Goal: Check status: Check status

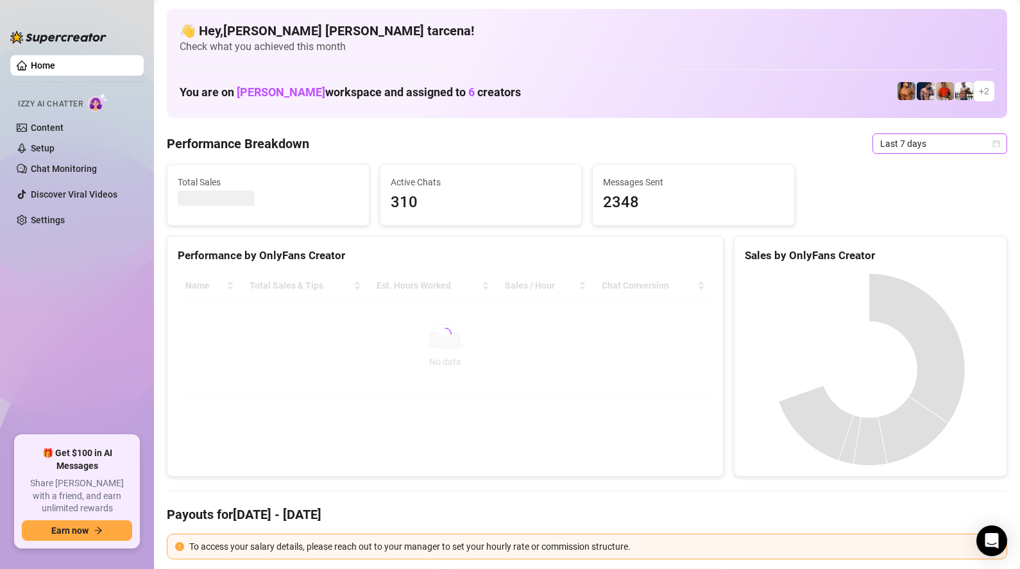
click at [911, 149] on span "Last 7 days" at bounding box center [939, 143] width 119 height 19
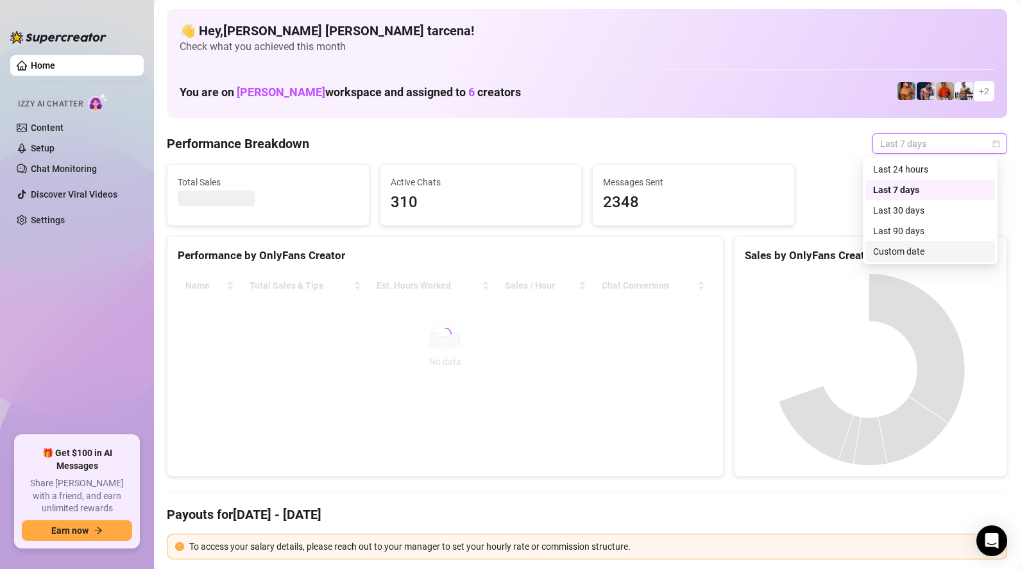
click at [918, 250] on div "Custom date" at bounding box center [930, 251] width 114 height 14
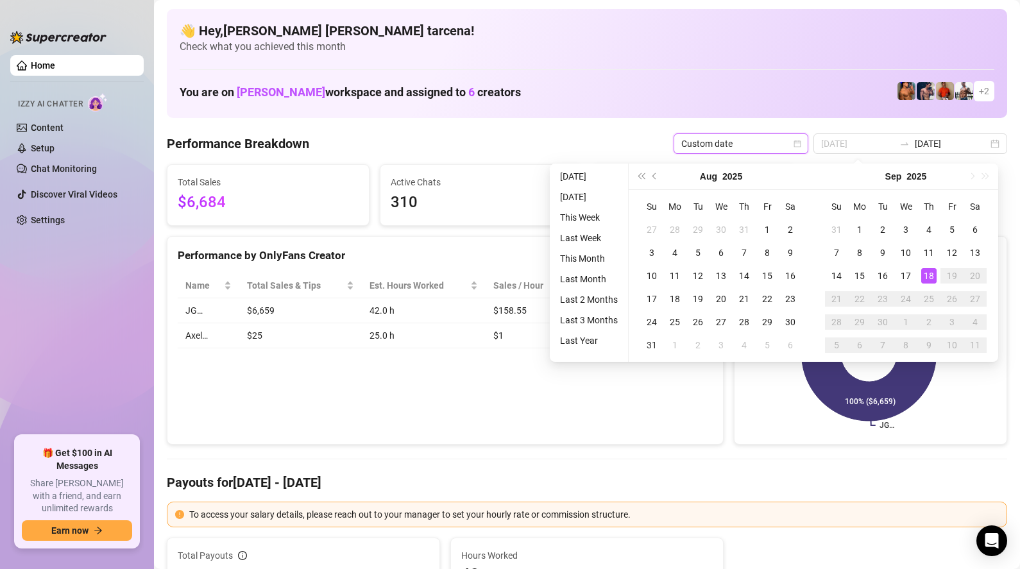
type input "[DATE]"
click at [931, 276] on div "18" at bounding box center [928, 275] width 15 height 15
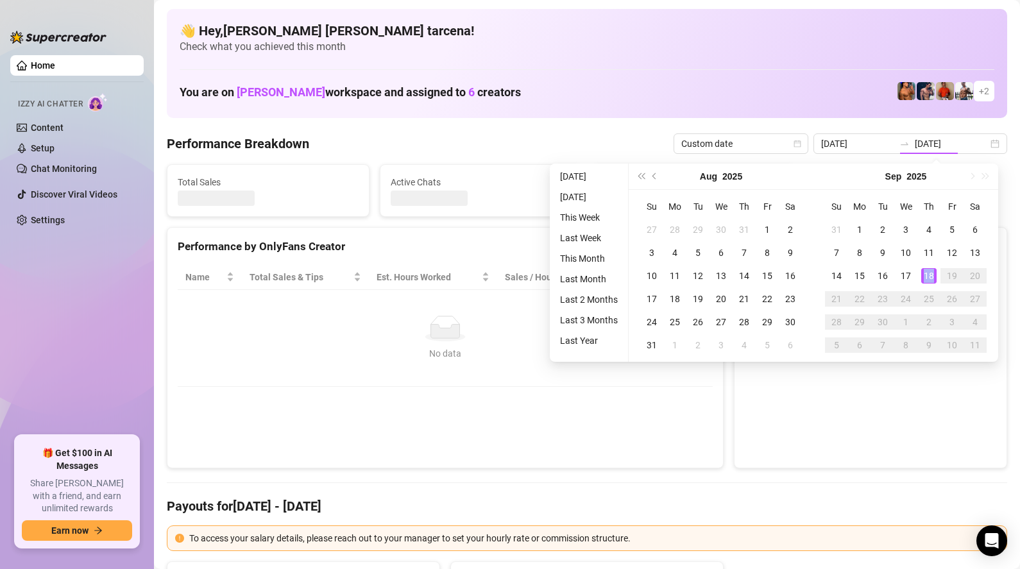
type input "[DATE]"
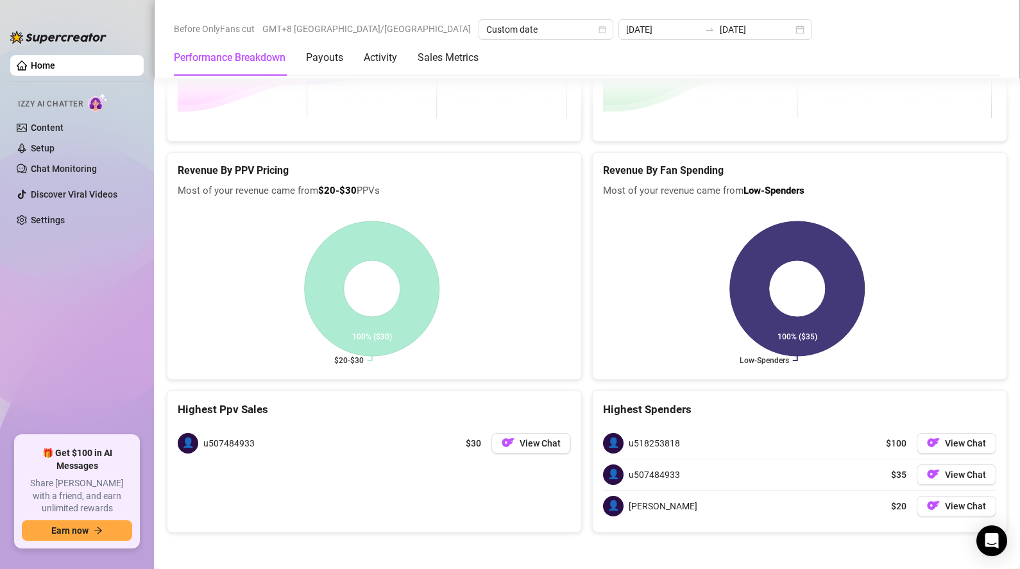
scroll to position [1892, 0]
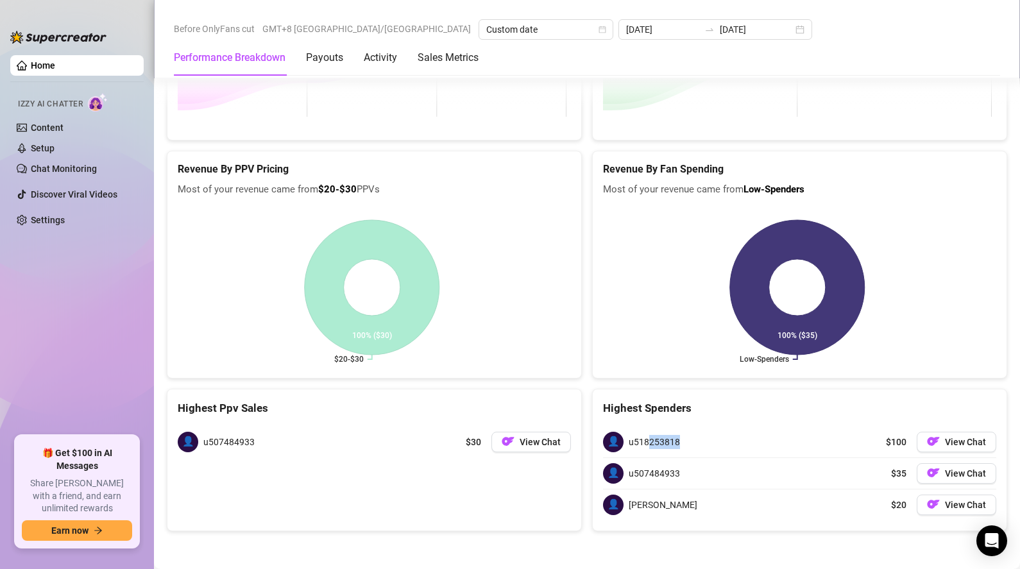
drag, startPoint x: 643, startPoint y: 443, endPoint x: 704, endPoint y: 437, distance: 61.2
click at [704, 437] on div "👤 u518253818 $100 View Chat" at bounding box center [799, 441] width 393 height 31
click at [945, 443] on span "View Chat" at bounding box center [965, 442] width 41 height 10
click at [959, 443] on span "View Chat" at bounding box center [965, 442] width 41 height 10
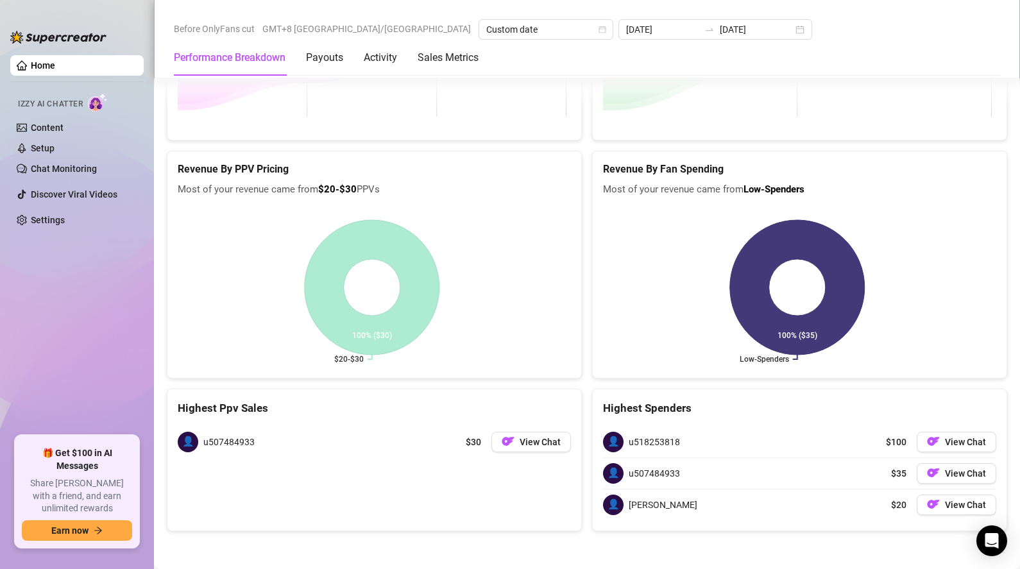
click at [695, 475] on div "👤 u507484933 $35 View Chat" at bounding box center [799, 473] width 393 height 31
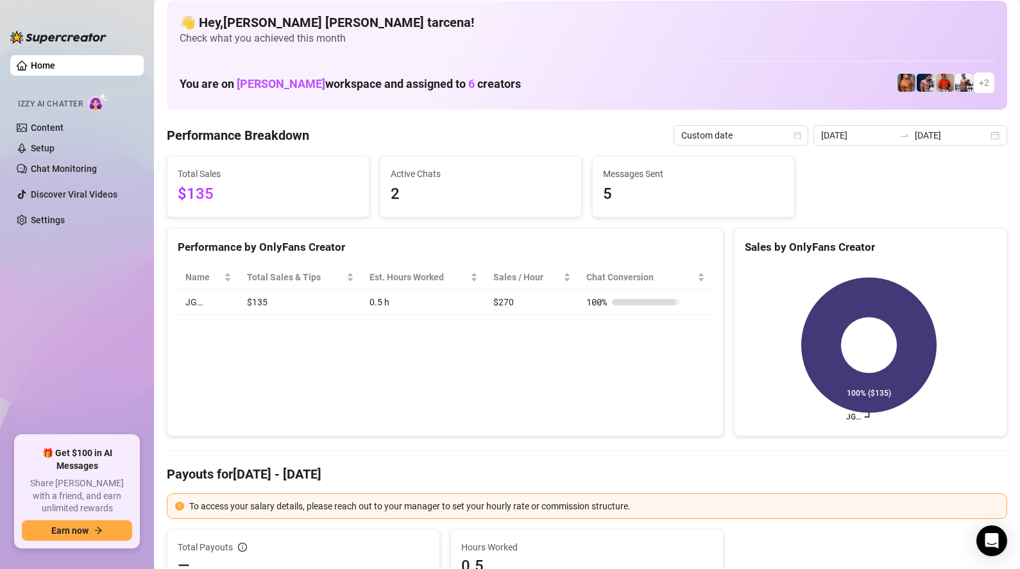
scroll to position [0, 0]
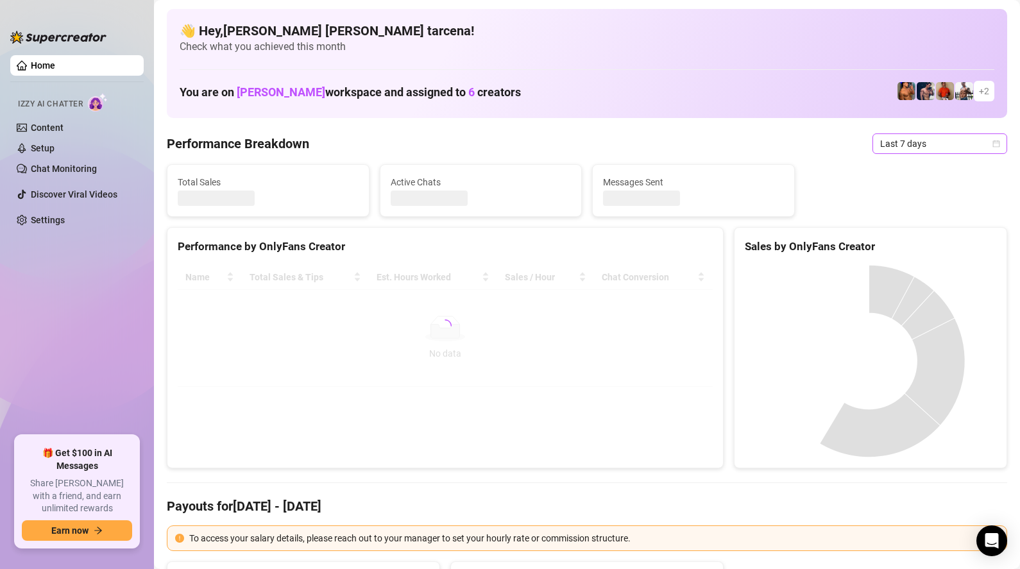
click at [892, 145] on span "Last 7 days" at bounding box center [939, 143] width 119 height 19
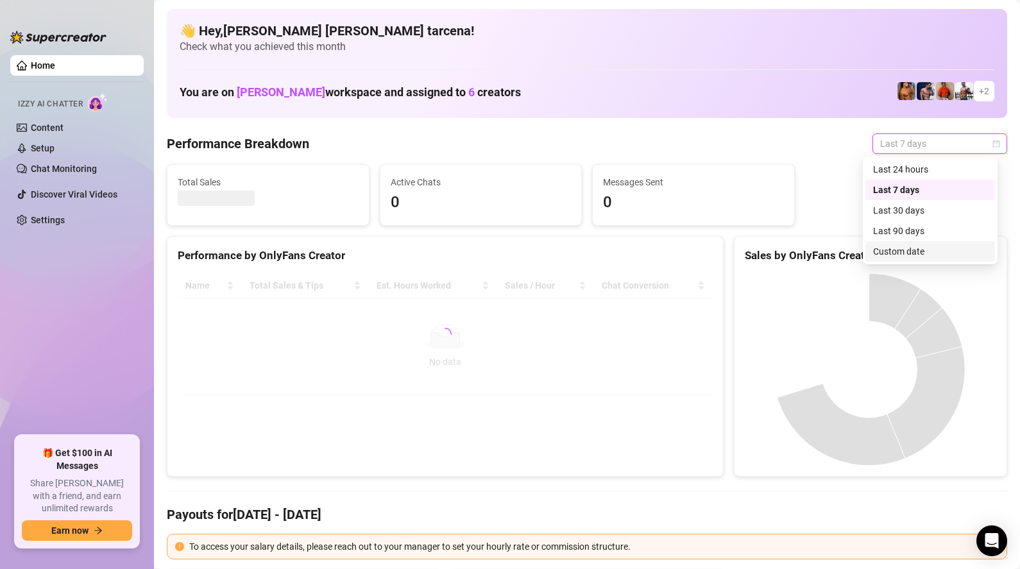
click at [914, 257] on div "Custom date" at bounding box center [930, 251] width 114 height 14
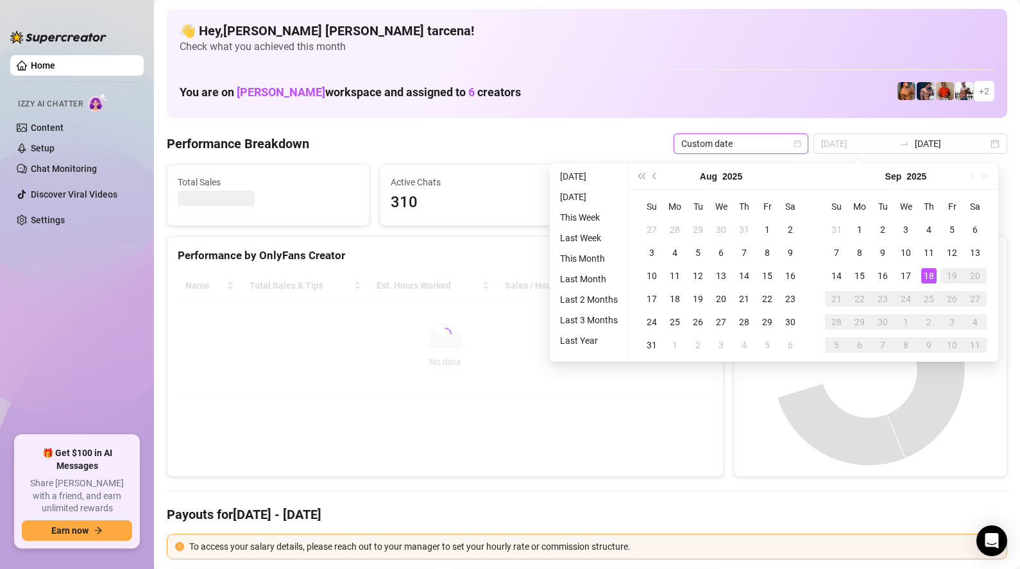
type input "[DATE]"
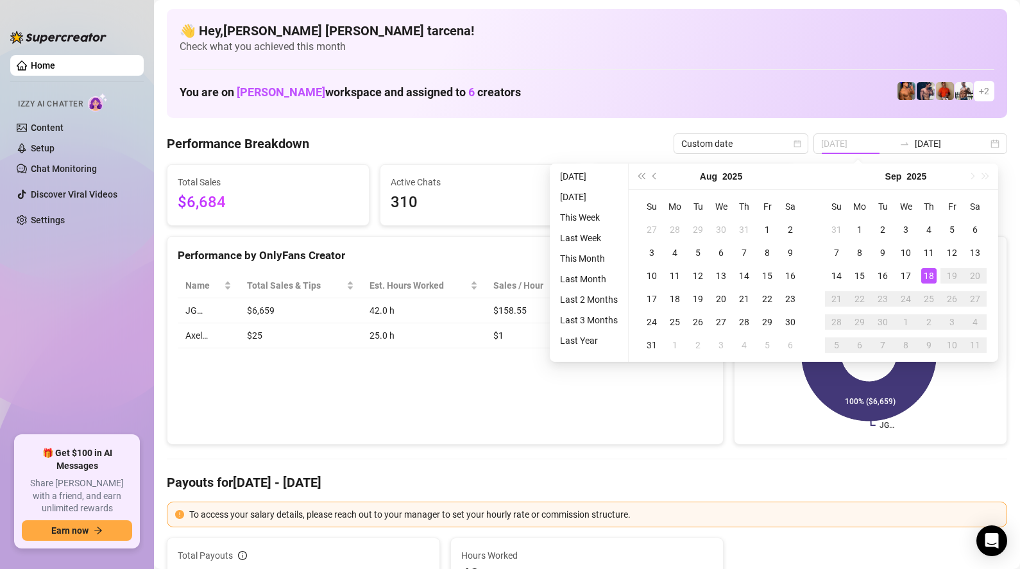
click at [929, 279] on div "18" at bounding box center [928, 275] width 15 height 15
type input "[DATE]"
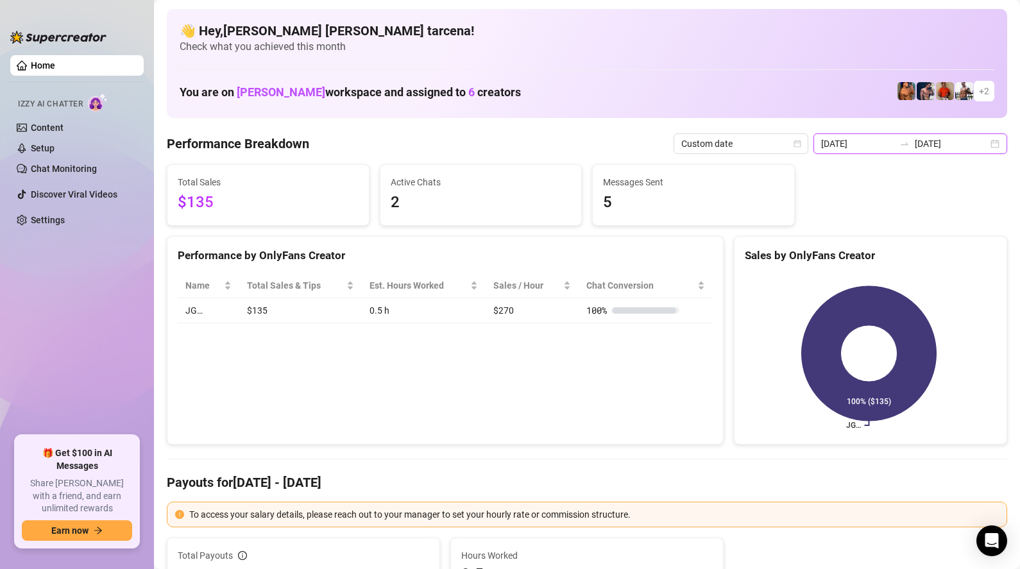
click at [864, 148] on input "[DATE]" at bounding box center [857, 144] width 73 height 14
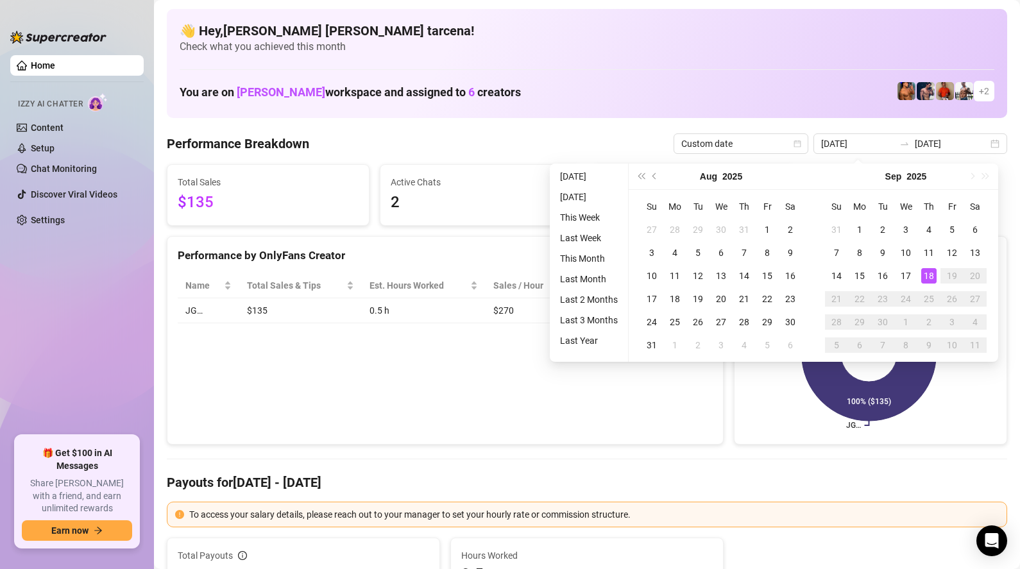
click at [282, 391] on div "Performance by OnlyFans Creator Name Total Sales & Tips Est. Hours Worked Sales…" at bounding box center [445, 340] width 557 height 209
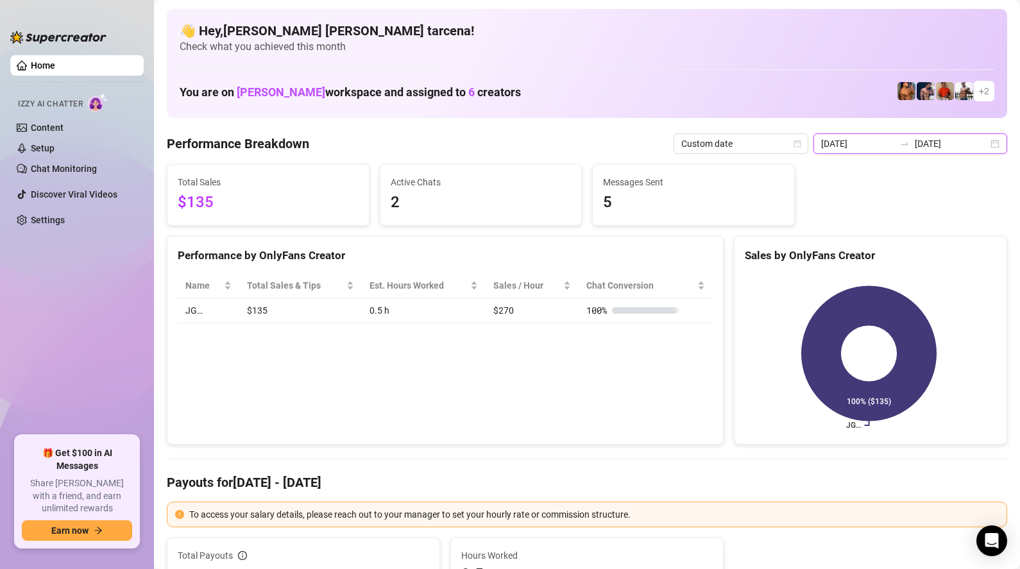
click at [884, 144] on input "[DATE]" at bounding box center [857, 144] width 73 height 14
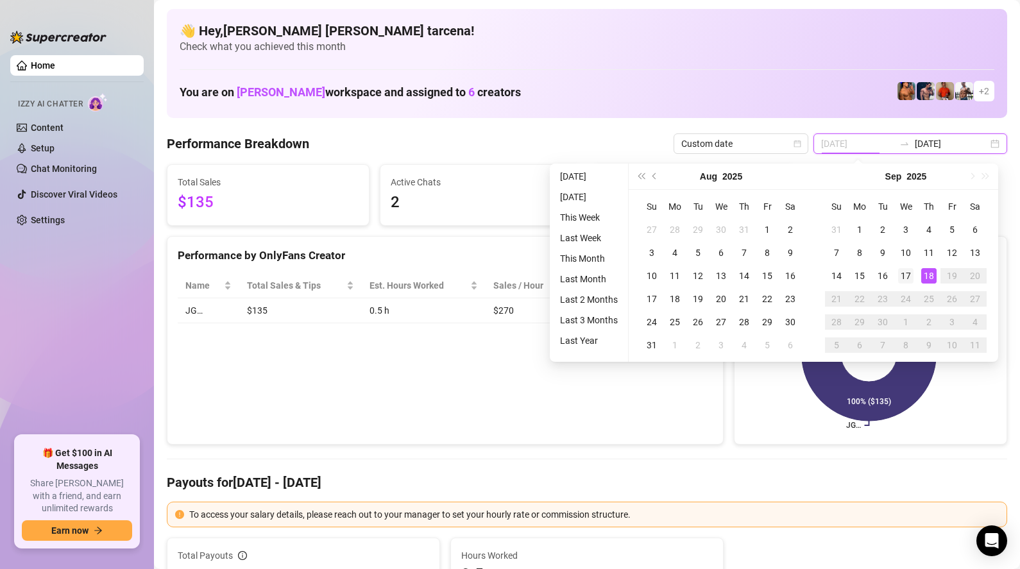
type input "[DATE]"
click at [902, 278] on div "17" at bounding box center [905, 275] width 15 height 15
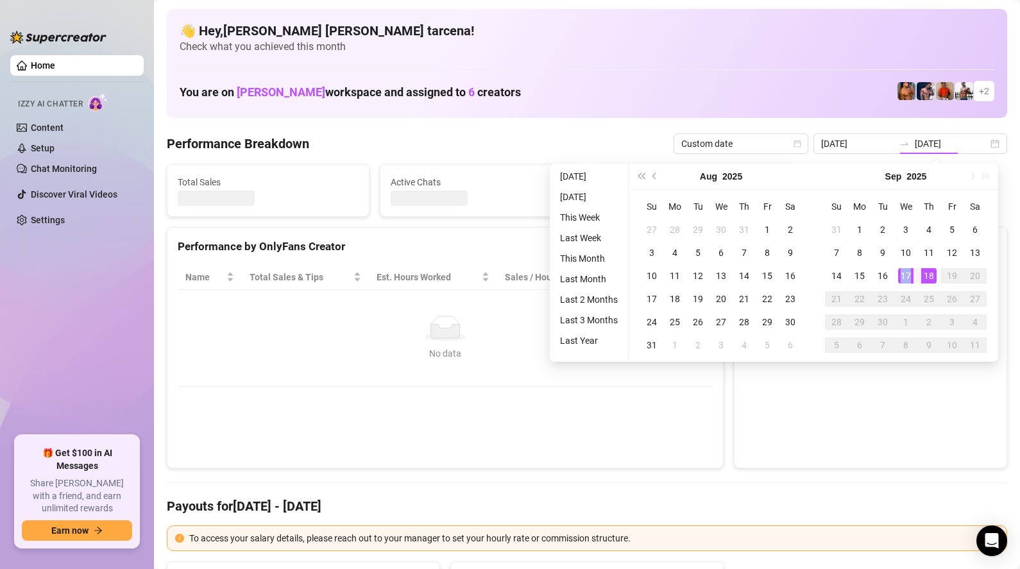
type input "[DATE]"
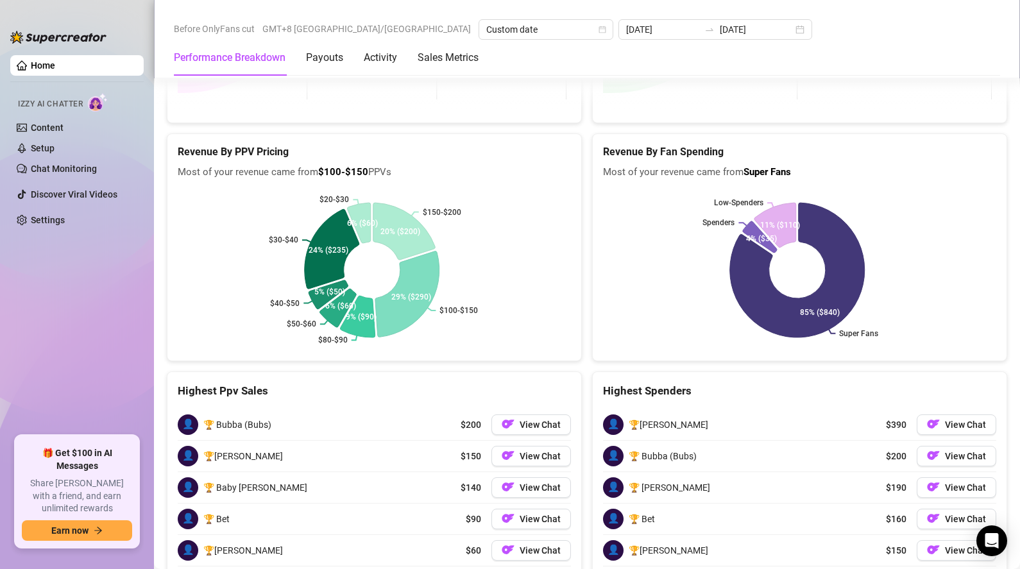
scroll to position [1909, 0]
drag, startPoint x: 445, startPoint y: 460, endPoint x: 473, endPoint y: 466, distance: 28.8
click at [473, 466] on div "👤 🏆[PERSON_NAME] $150 View Chat" at bounding box center [374, 456] width 393 height 31
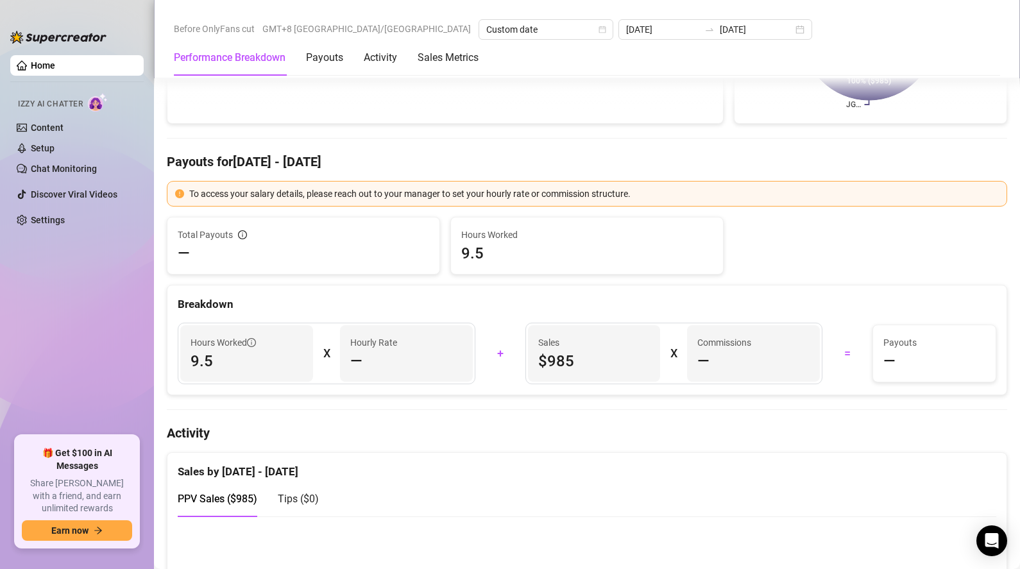
scroll to position [0, 0]
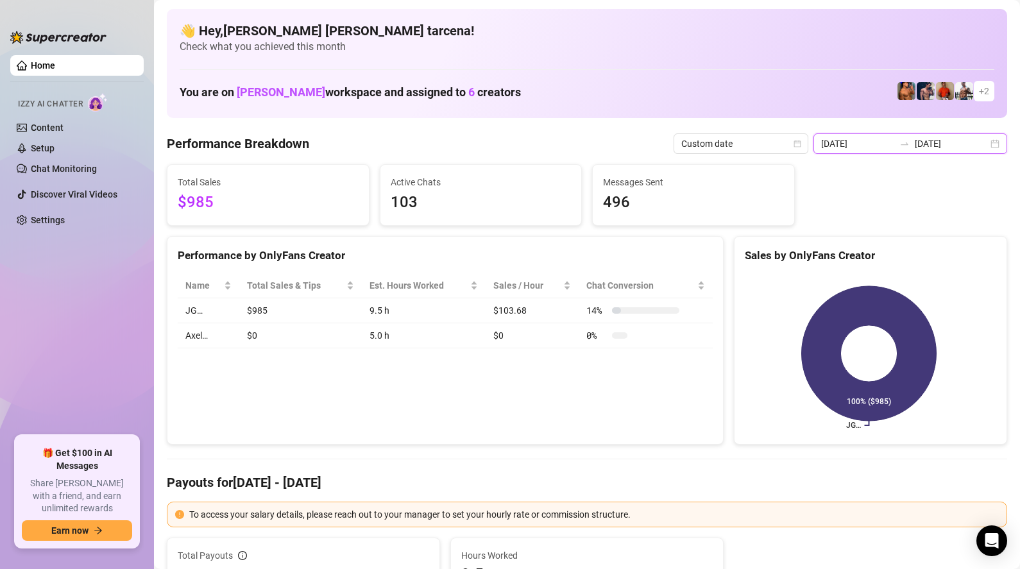
click at [943, 145] on input "[DATE]" at bounding box center [951, 144] width 73 height 14
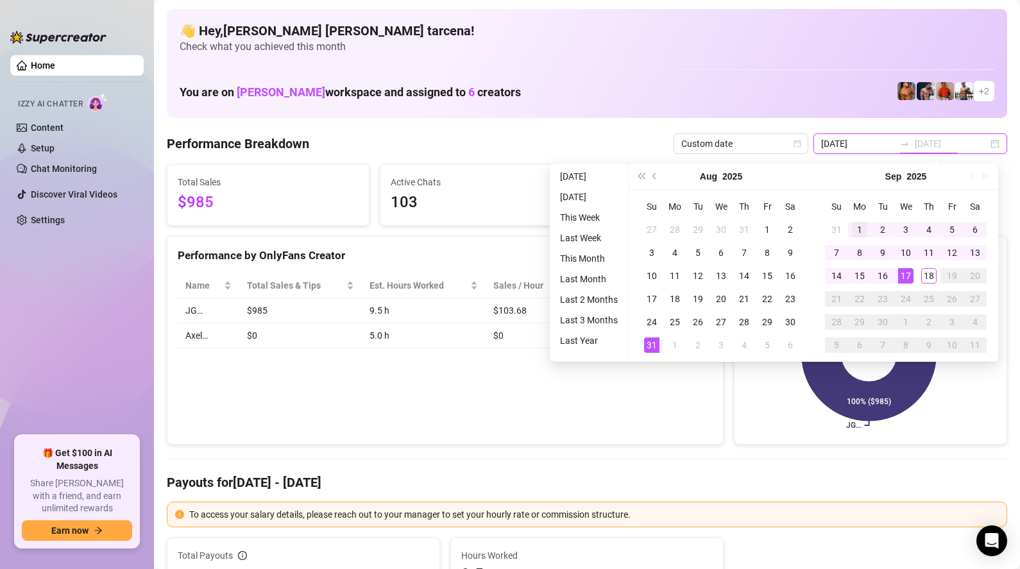
type input "[DATE]"
click at [857, 227] on div "1" at bounding box center [859, 229] width 15 height 15
type input "[DATE]"
click at [926, 272] on div "18" at bounding box center [928, 275] width 15 height 15
type input "[DATE]"
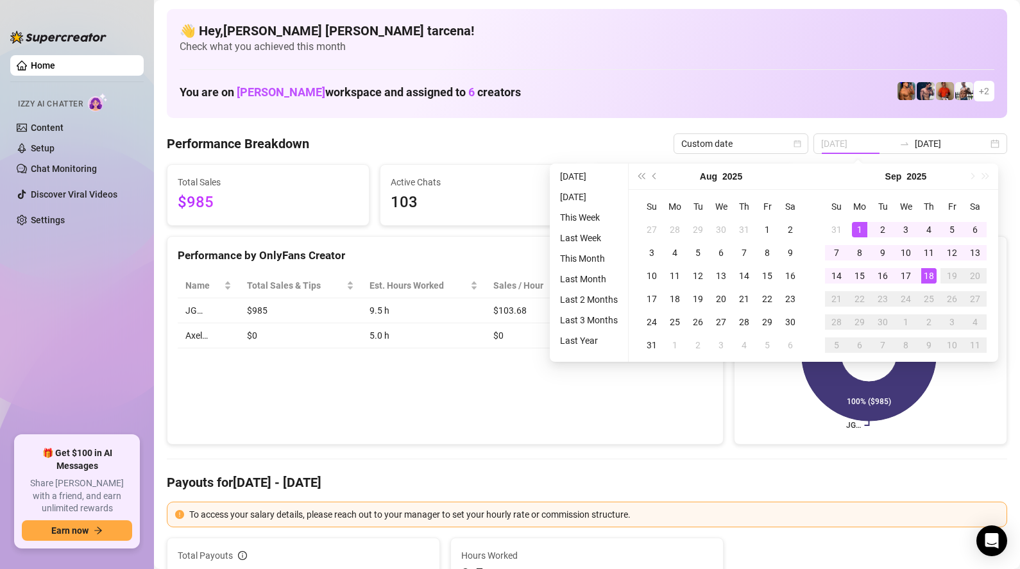
type input "[DATE]"
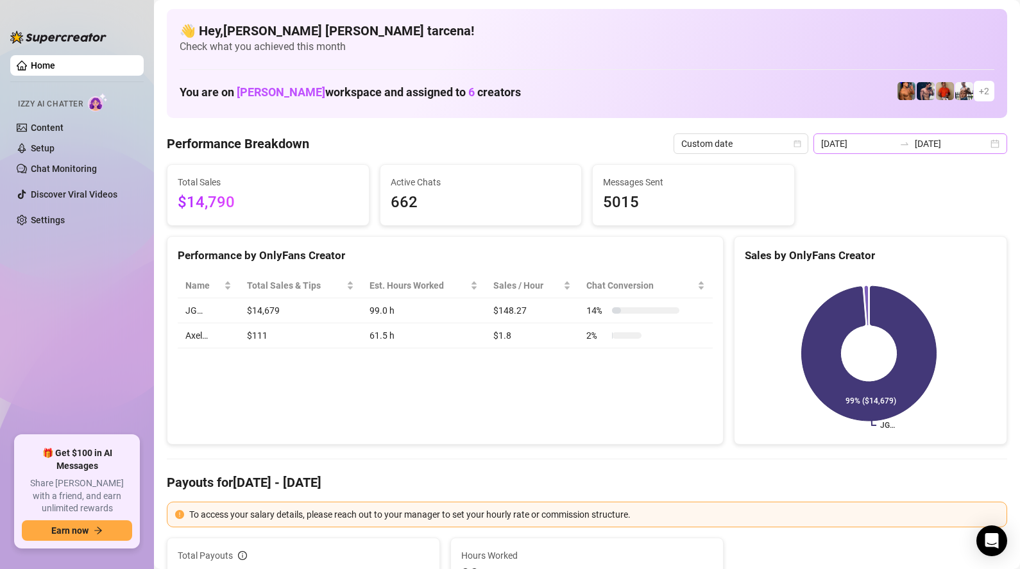
click at [959, 135] on div "[DATE] [DATE]" at bounding box center [910, 143] width 194 height 21
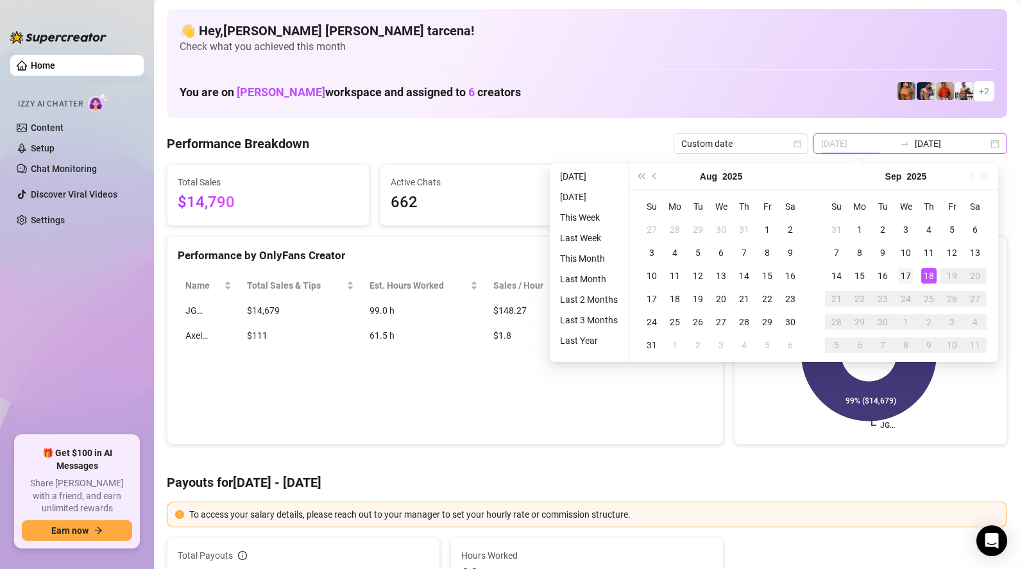
type input "[DATE]"
click at [913, 276] on td "17" at bounding box center [905, 275] width 23 height 23
click at [912, 276] on div "17" at bounding box center [905, 275] width 15 height 15
type input "[DATE]"
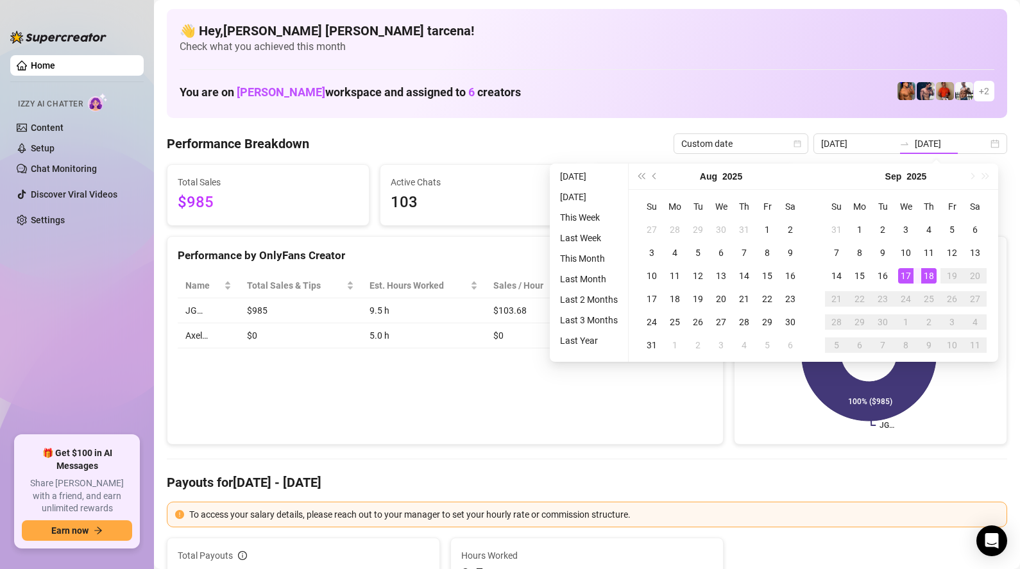
type input "[DATE]"
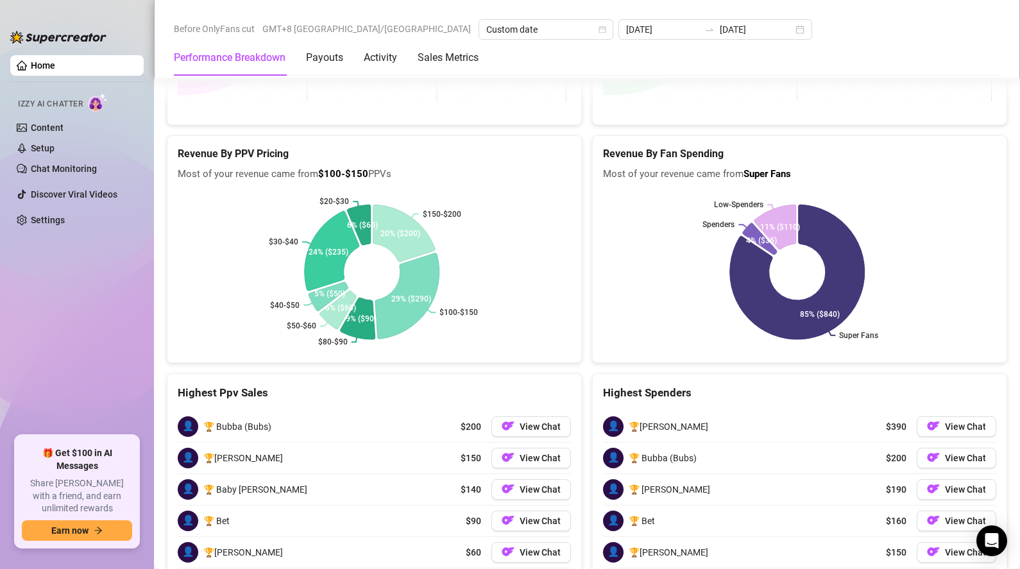
scroll to position [1986, 0]
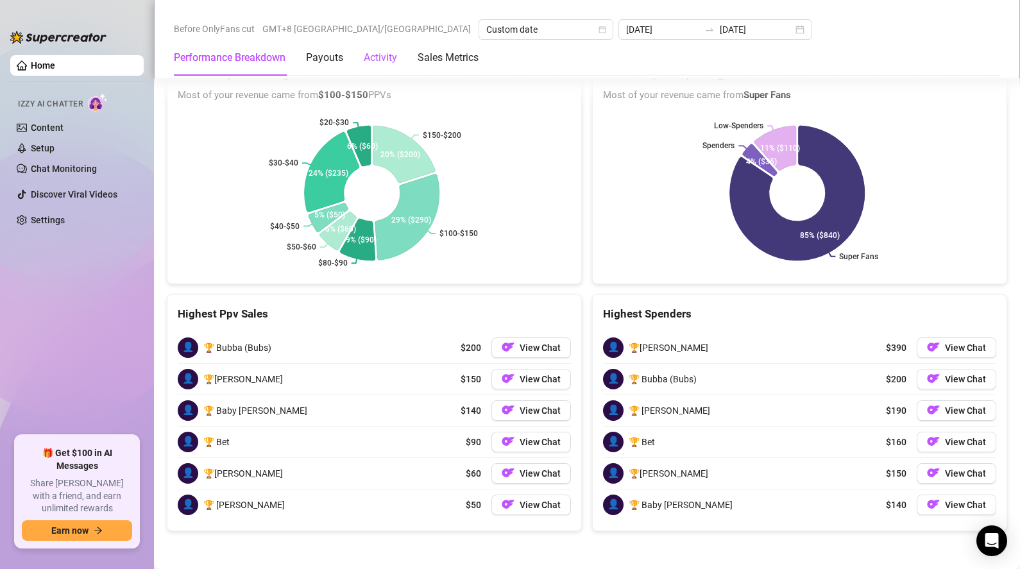
click at [379, 59] on div "Activity" at bounding box center [380, 57] width 33 height 15
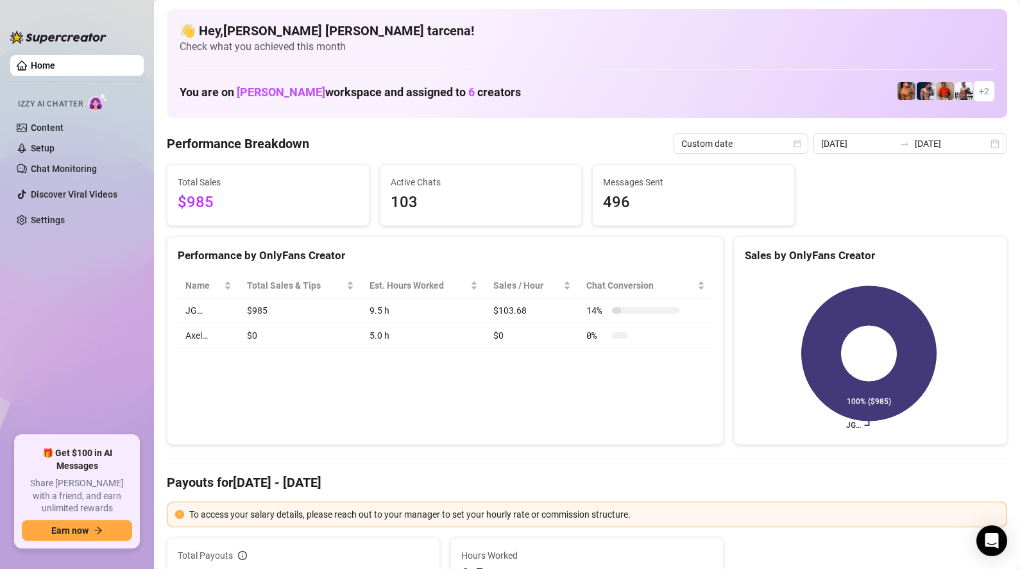
scroll to position [21, 0]
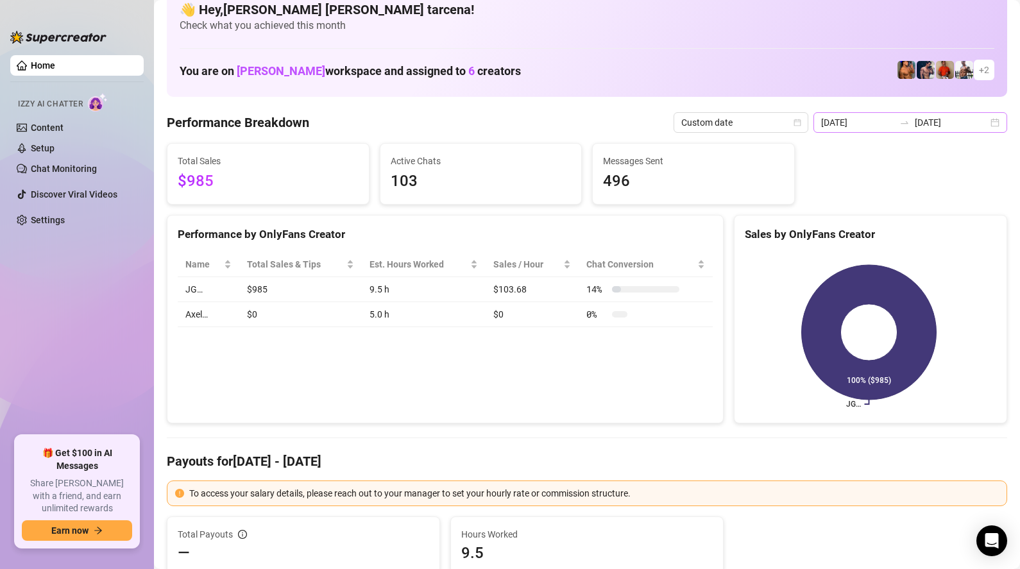
click at [906, 127] on icon "swap-right" at bounding box center [904, 122] width 10 height 10
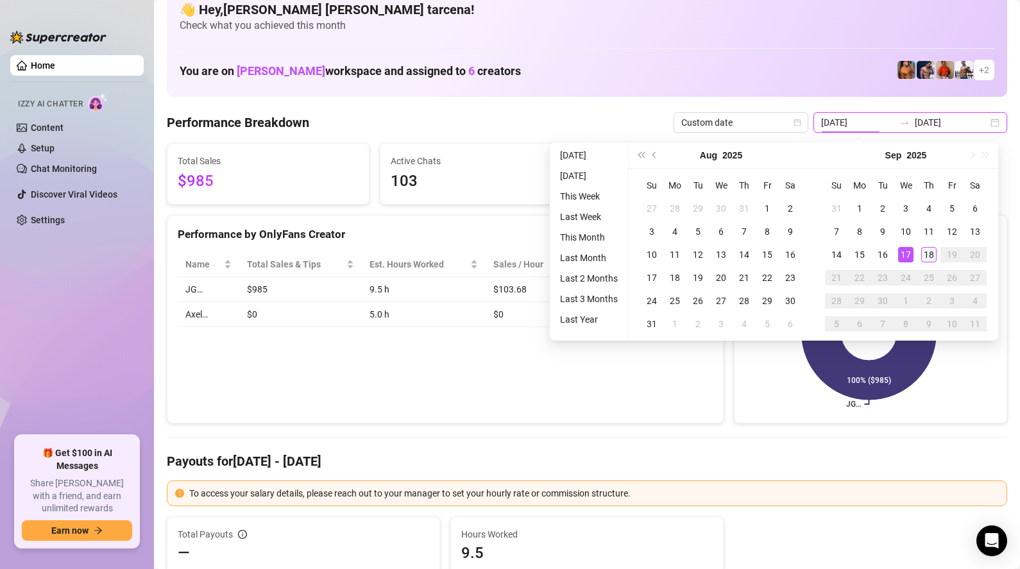
type input "[DATE]"
click at [930, 256] on div "18" at bounding box center [928, 254] width 15 height 15
type input "[DATE]"
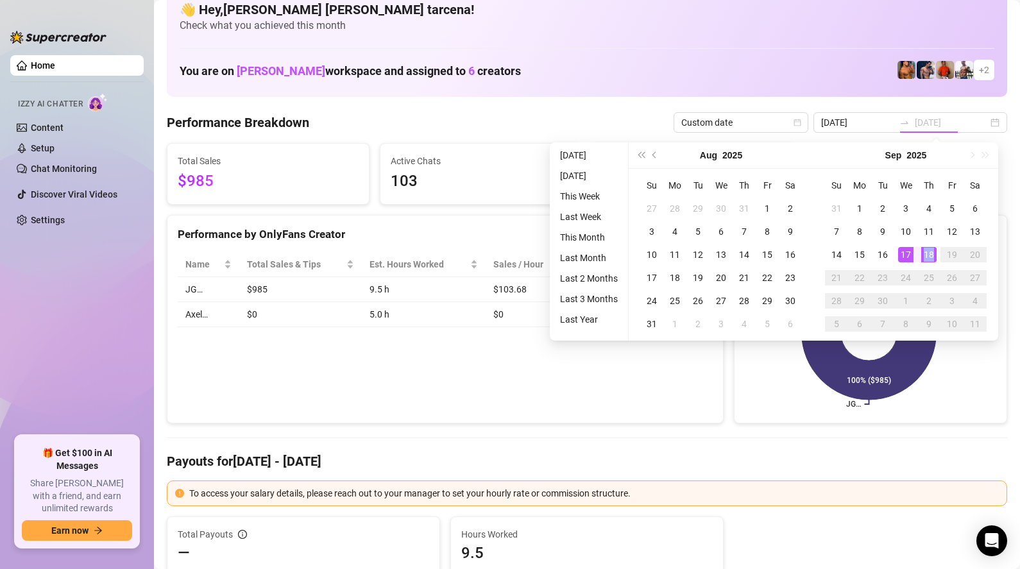
type input "[DATE]"
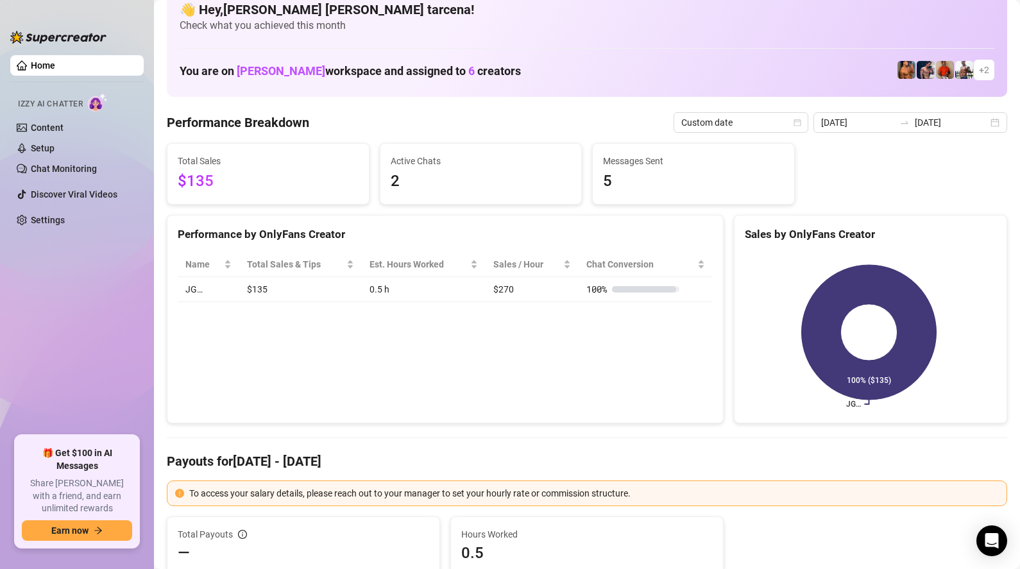
click at [935, 130] on div "[DATE] [DATE]" at bounding box center [910, 122] width 194 height 21
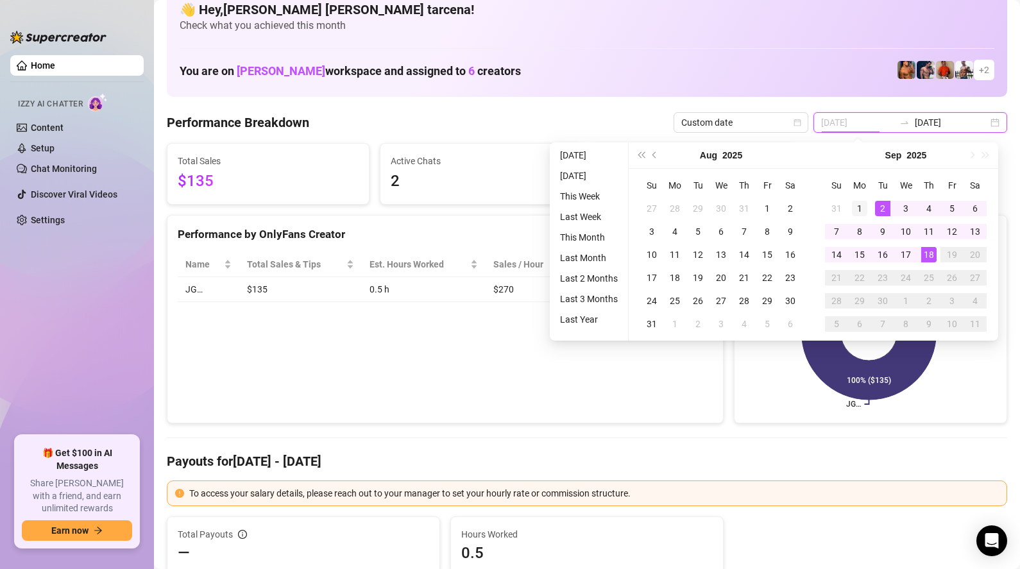
type input "[DATE]"
click at [863, 208] on div "1" at bounding box center [859, 208] width 15 height 15
type input "[DATE]"
click at [924, 251] on div "18" at bounding box center [928, 254] width 15 height 15
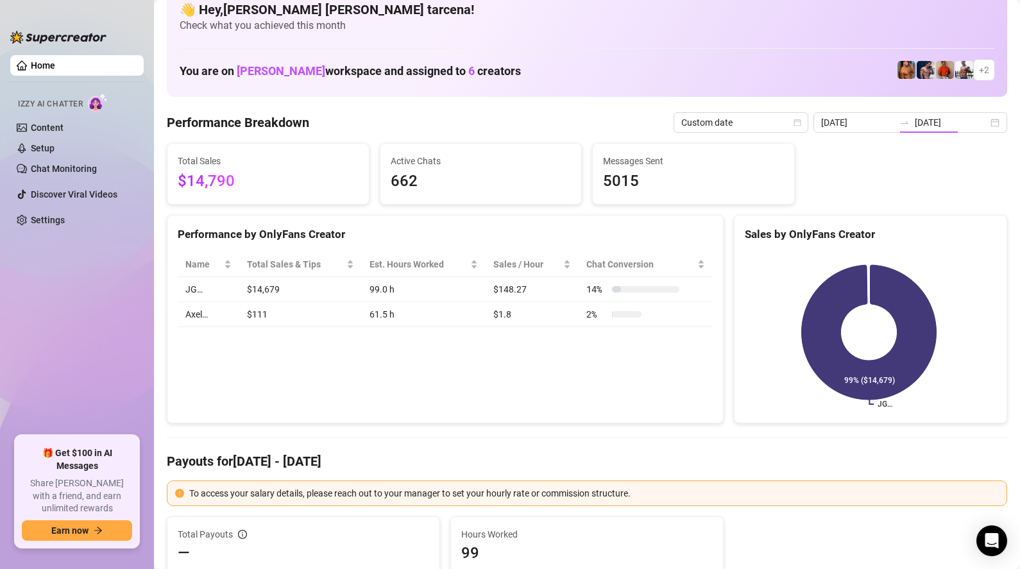
type input "[DATE]"
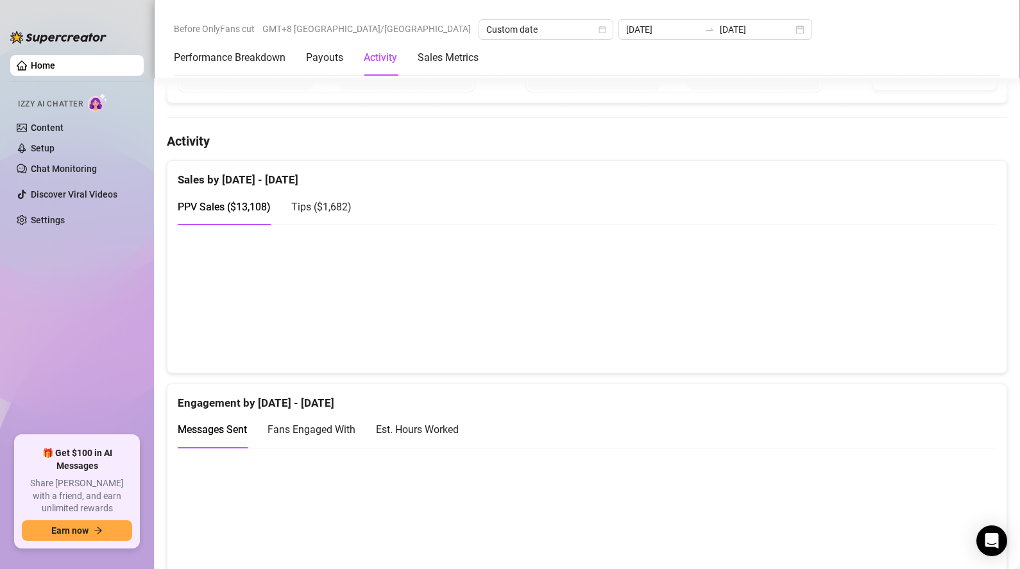
scroll to position [555, 0]
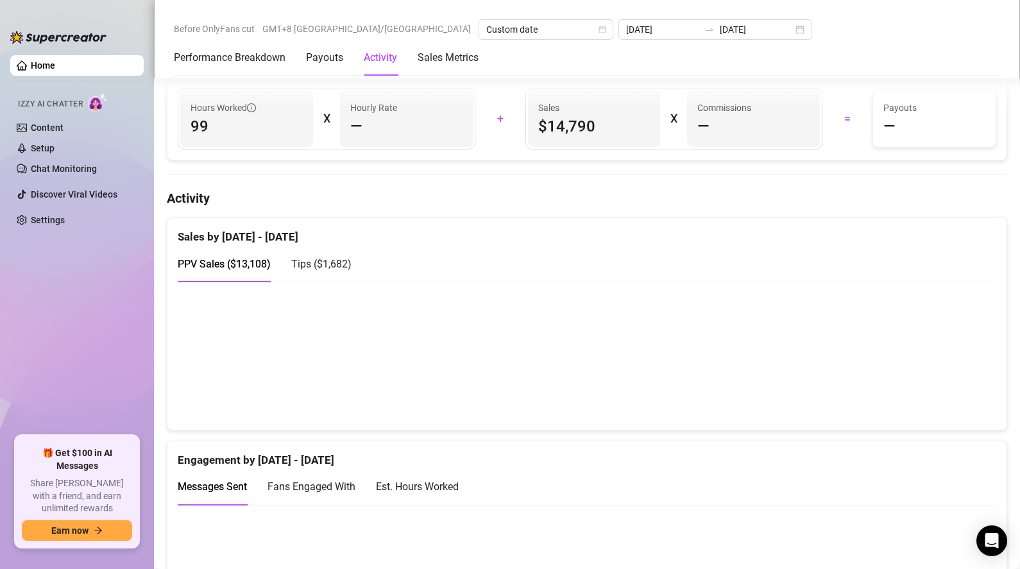
click at [339, 266] on span "Tips ( $1,682 )" at bounding box center [321, 264] width 60 height 12
click at [246, 257] on div "PPV Sales ( $13,108 )" at bounding box center [224, 264] width 93 height 16
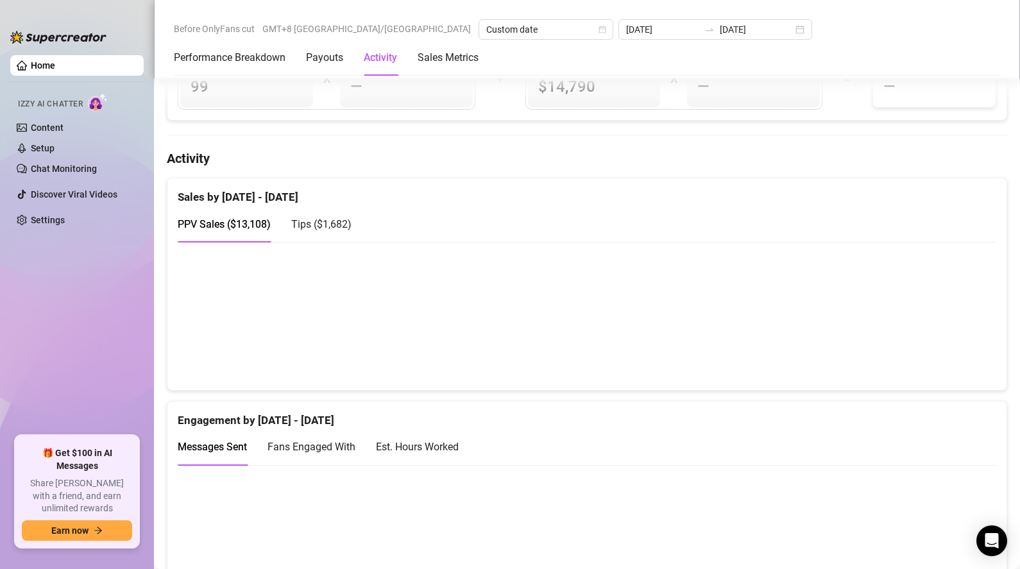
scroll to position [622, 0]
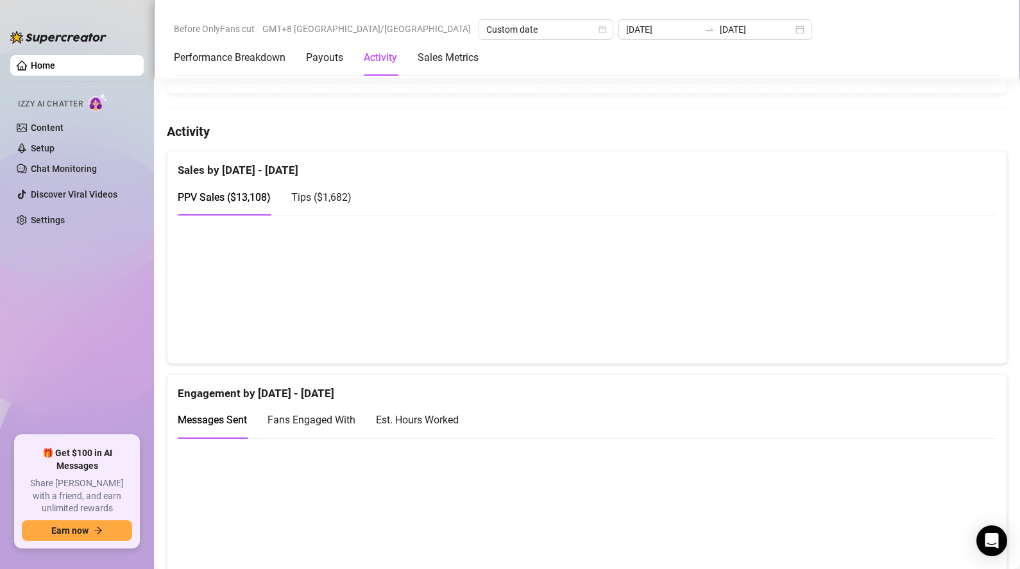
click at [920, 298] on canvas at bounding box center [582, 288] width 809 height 128
click at [891, 292] on canvas at bounding box center [582, 288] width 809 height 128
click at [897, 280] on canvas at bounding box center [582, 288] width 809 height 128
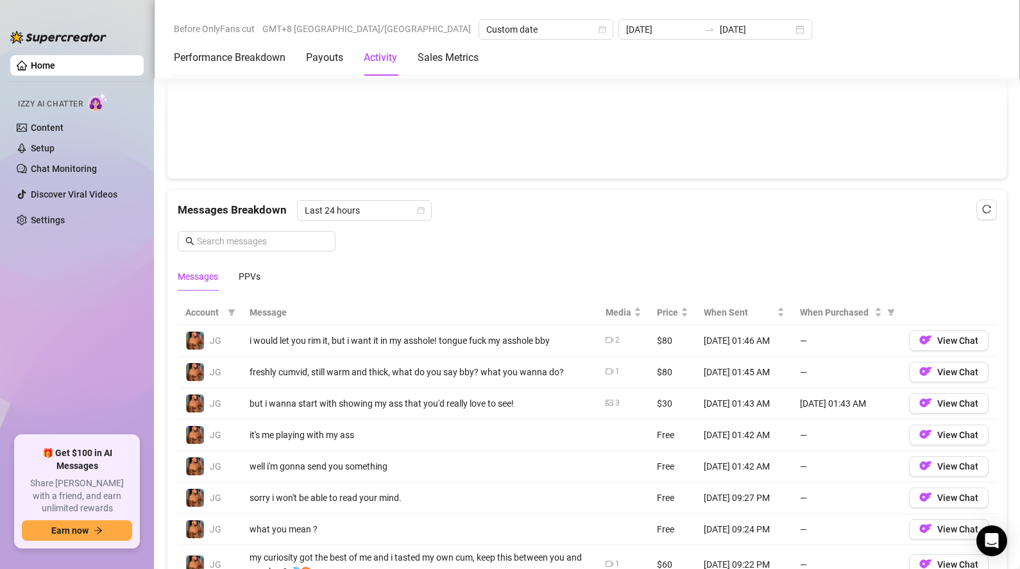
scroll to position [1031, 0]
click at [238, 274] on div "Messages PPVs" at bounding box center [219, 276] width 83 height 30
click at [244, 273] on div "PPVs" at bounding box center [250, 276] width 22 height 14
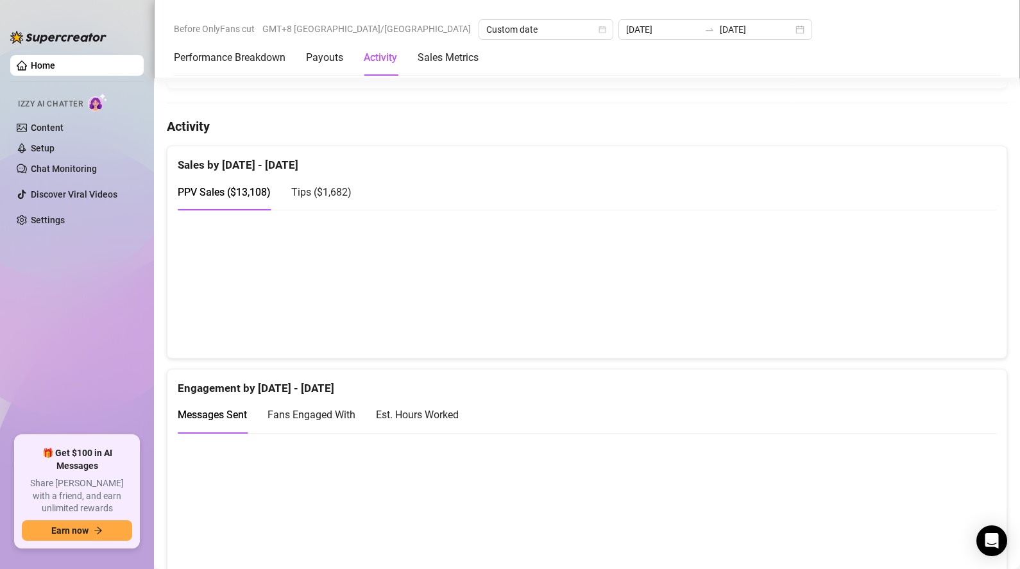
scroll to position [388, 0]
